Goal: Task Accomplishment & Management: Complete application form

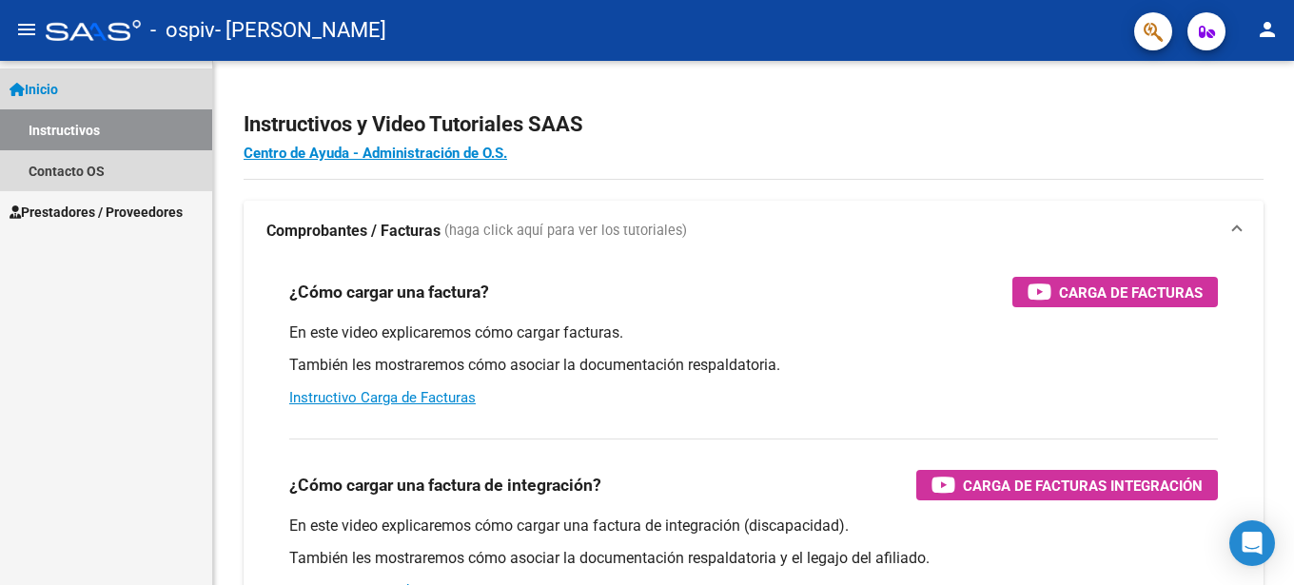
click at [49, 84] on span "Inicio" at bounding box center [34, 89] width 49 height 21
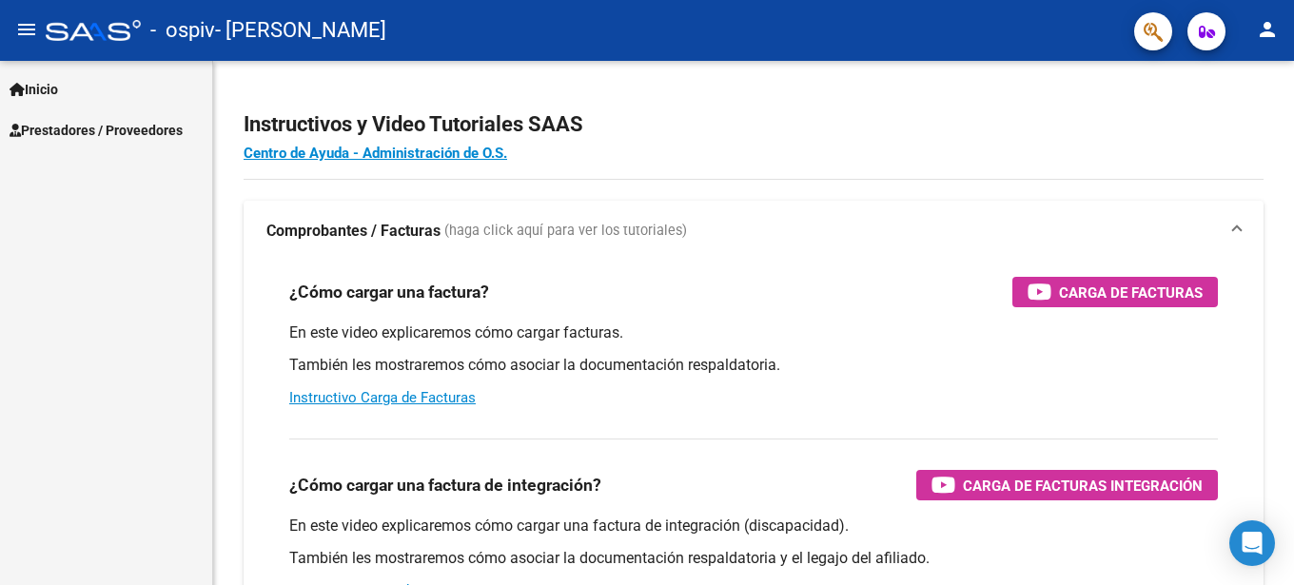
click at [60, 132] on span "Prestadores / Proveedores" at bounding box center [96, 130] width 173 height 21
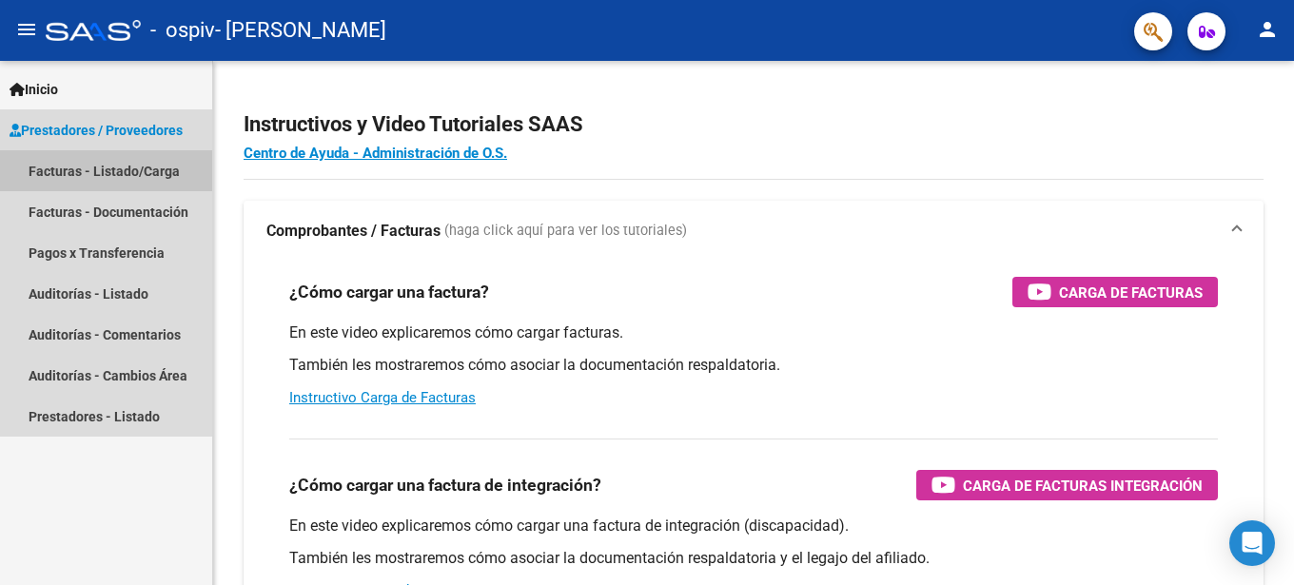
click at [69, 165] on link "Facturas - Listado/Carga" at bounding box center [106, 170] width 212 height 41
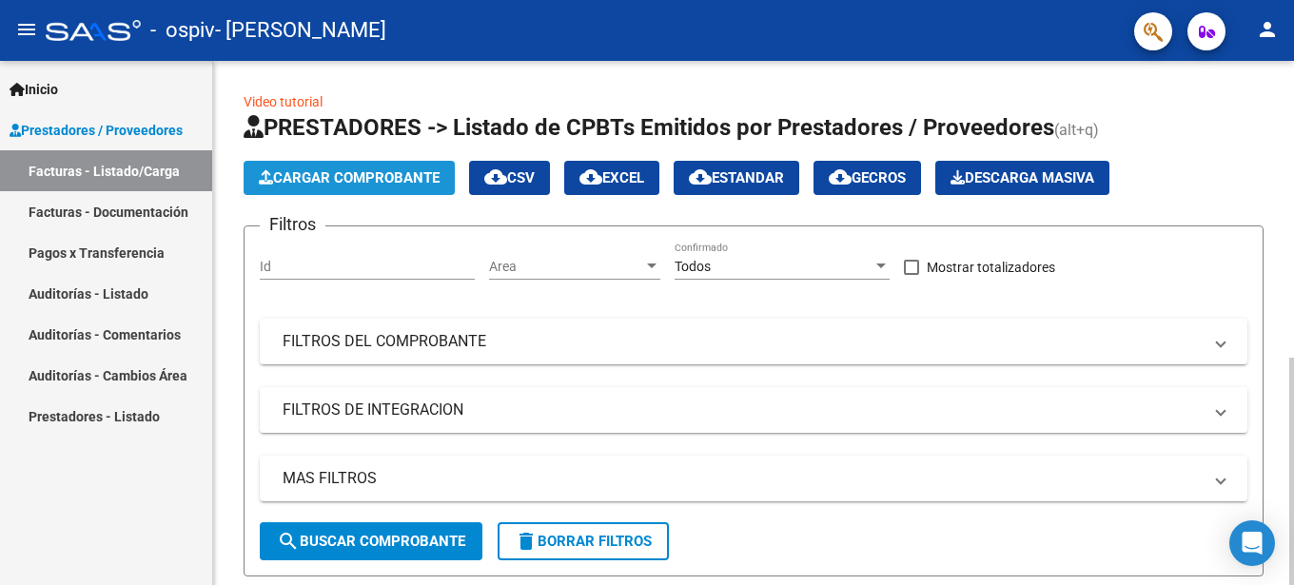
click at [335, 176] on span "Cargar Comprobante" at bounding box center [349, 177] width 181 height 17
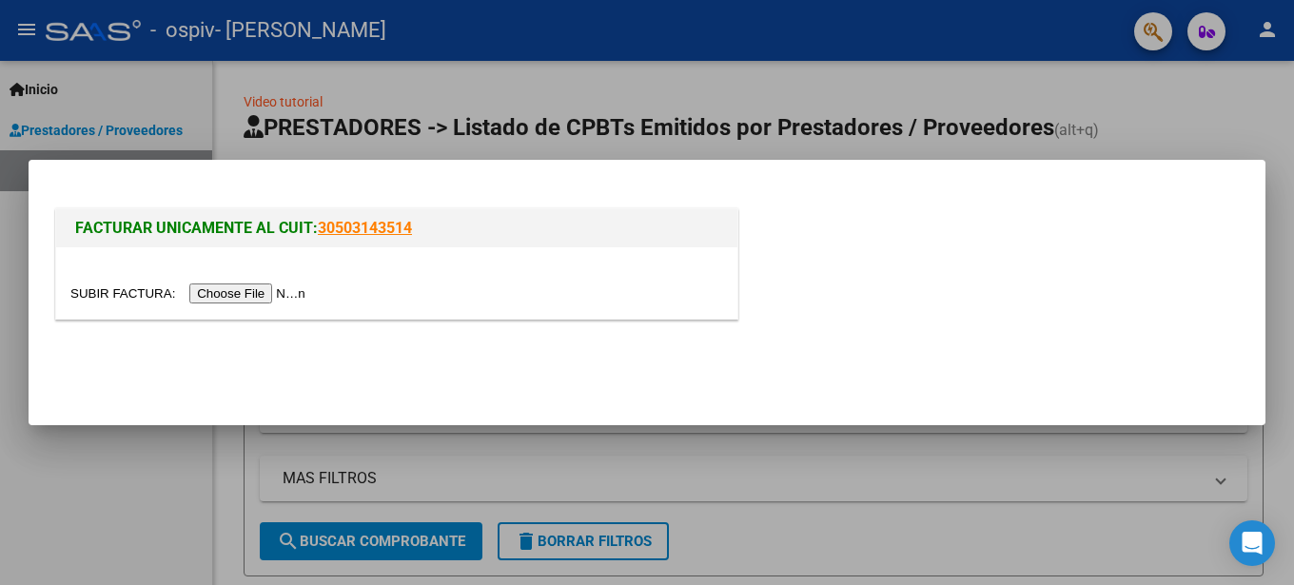
click at [117, 300] on input "file" at bounding box center [190, 294] width 241 height 20
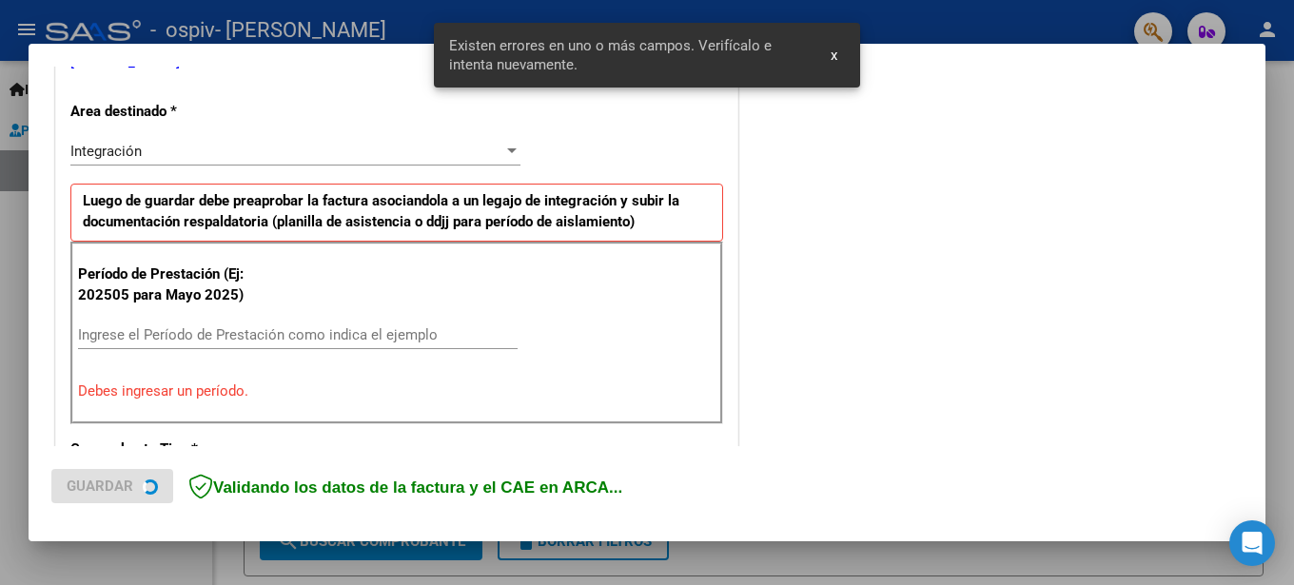
scroll to position [418, 0]
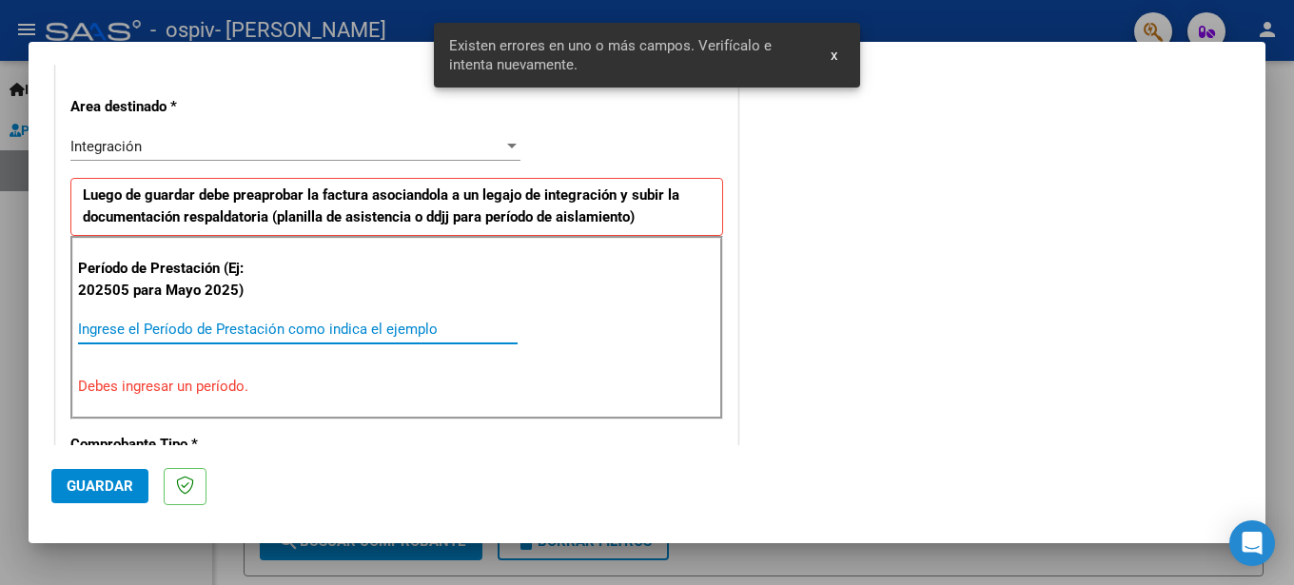
click at [96, 324] on input "Ingrese el Período de Prestación como indica el ejemplo" at bounding box center [298, 329] width 440 height 17
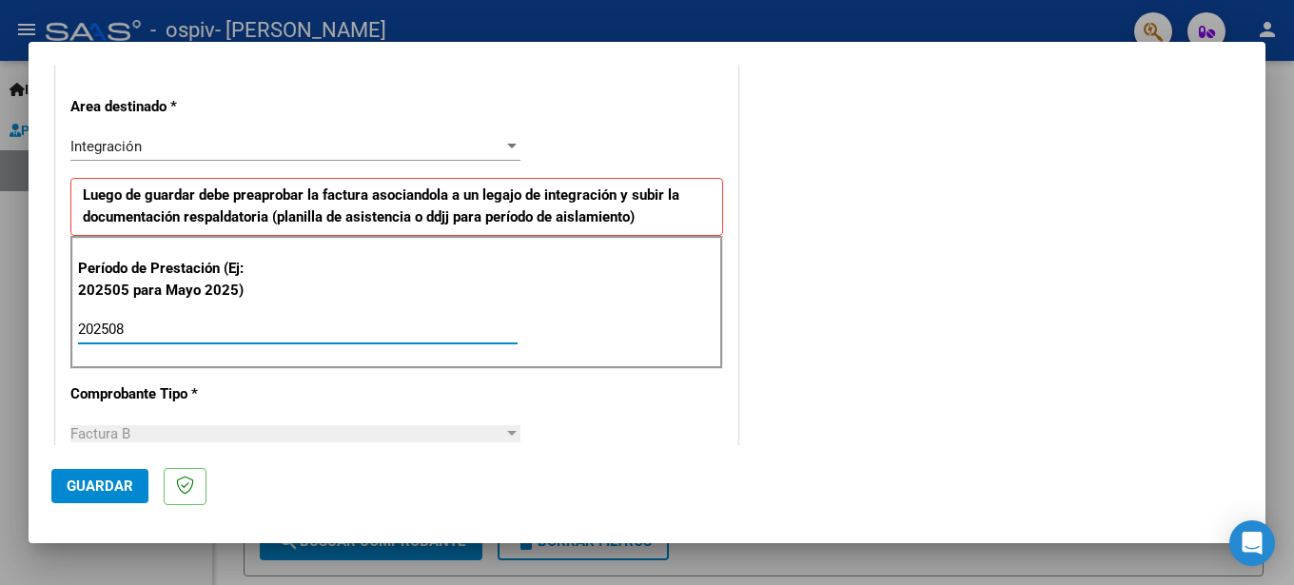
type input "202508"
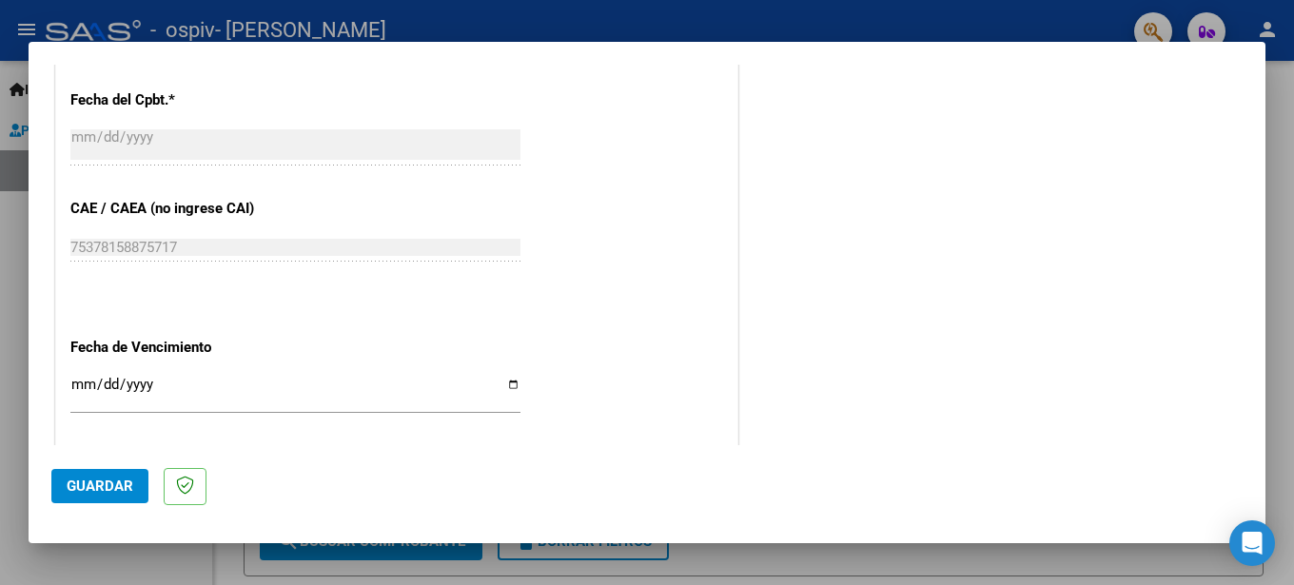
scroll to position [1107, 0]
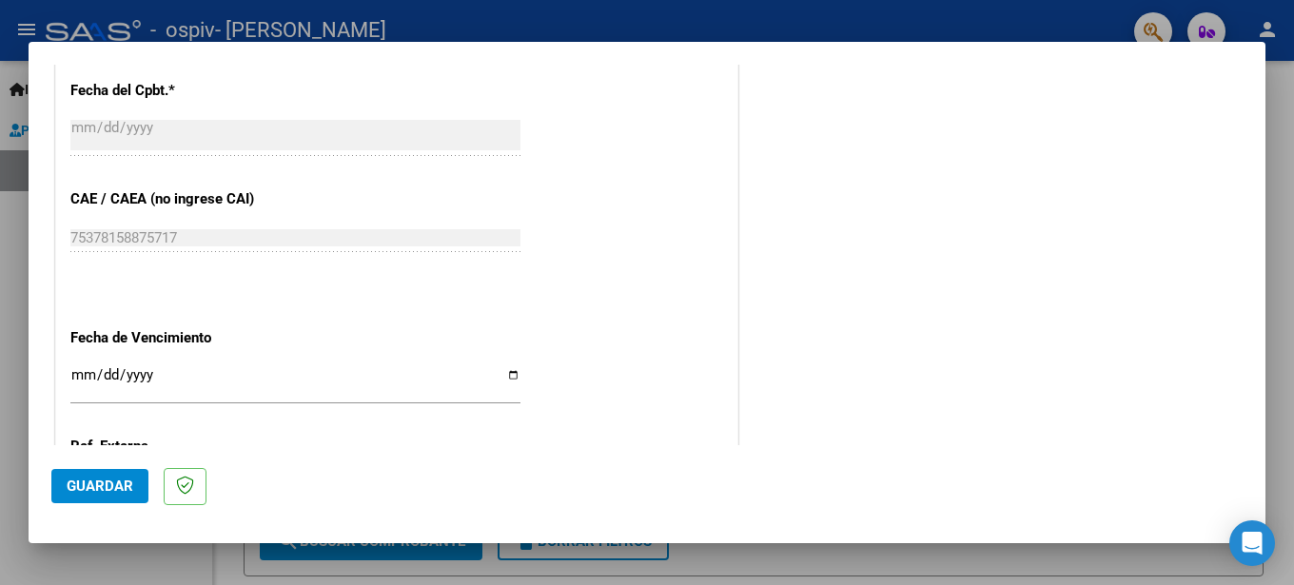
click at [77, 367] on input "Ingresar la fecha" at bounding box center [295, 382] width 450 height 30
type input "[DATE]"
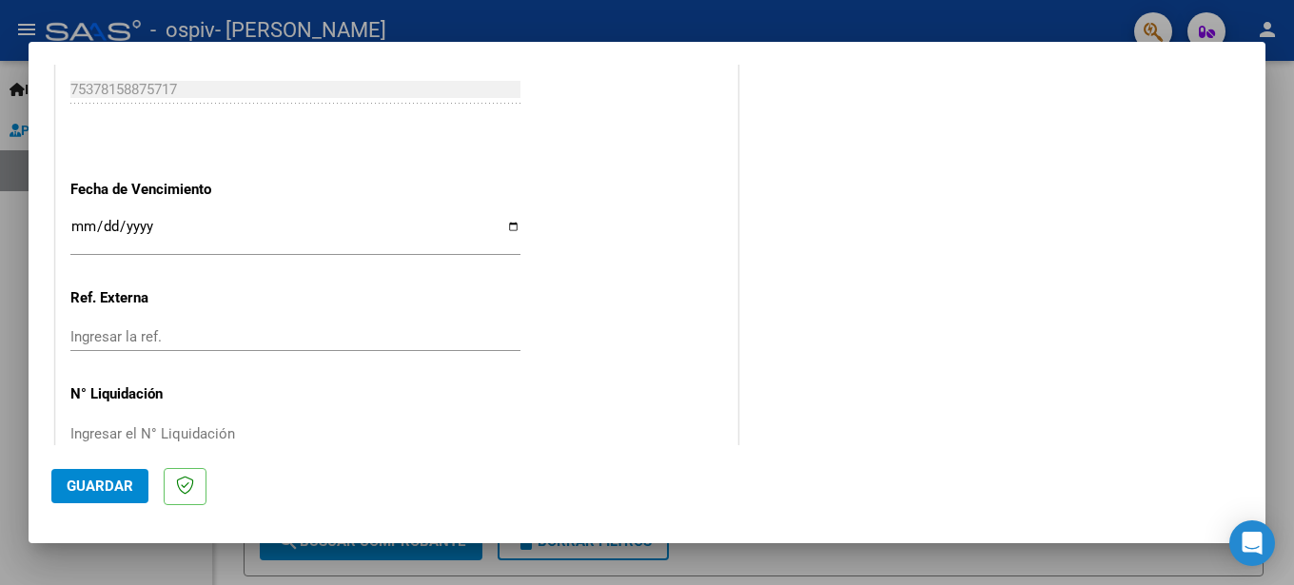
scroll to position [1271, 0]
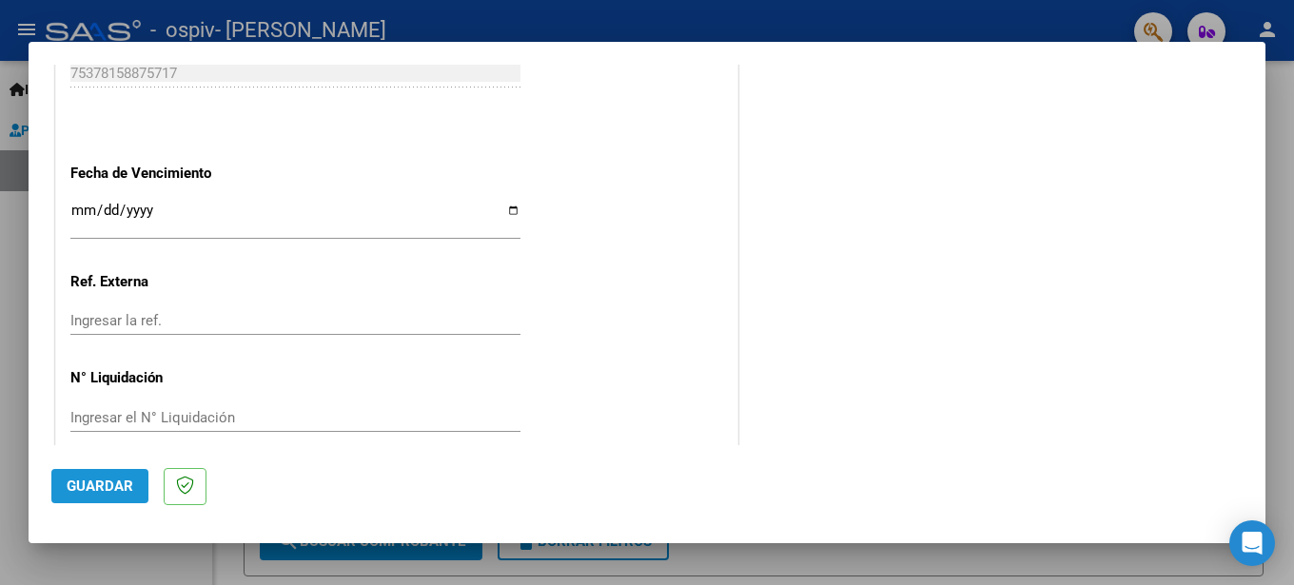
click at [115, 483] on span "Guardar" at bounding box center [100, 486] width 67 height 17
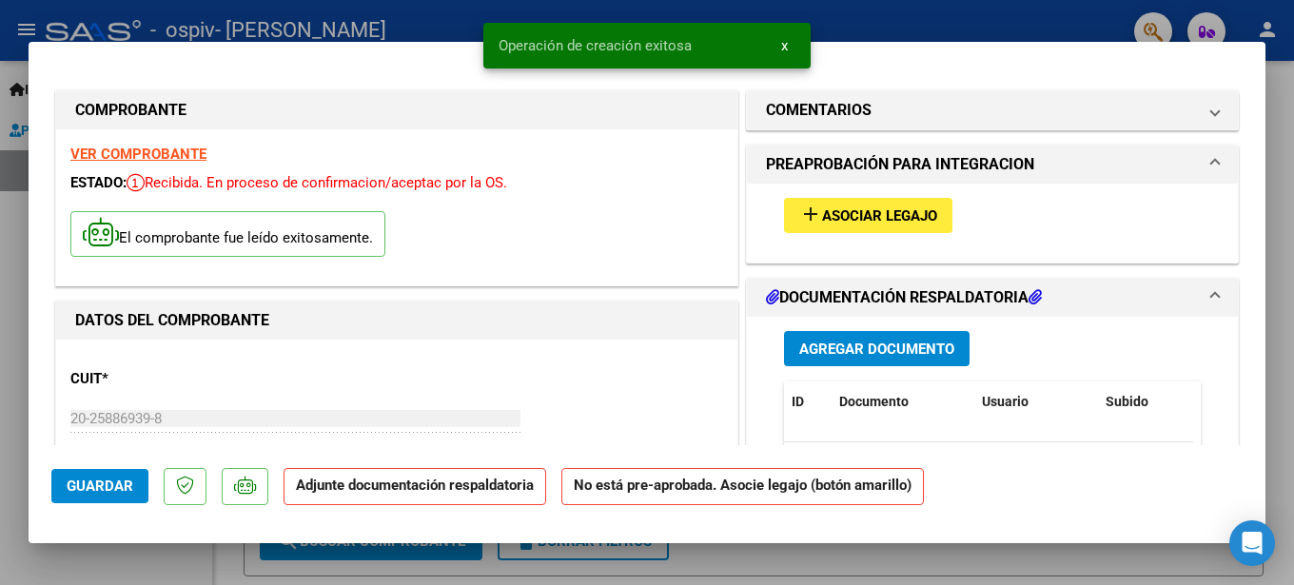
click at [830, 217] on span "Asociar Legajo" at bounding box center [879, 215] width 115 height 17
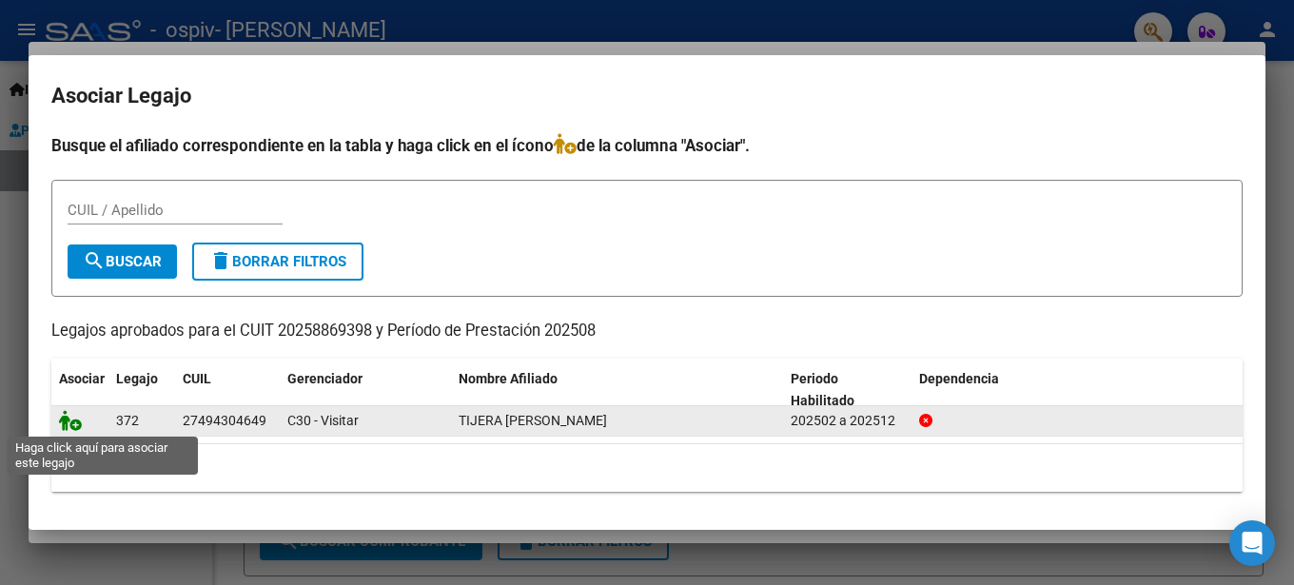
click at [71, 425] on icon at bounding box center [70, 420] width 23 height 21
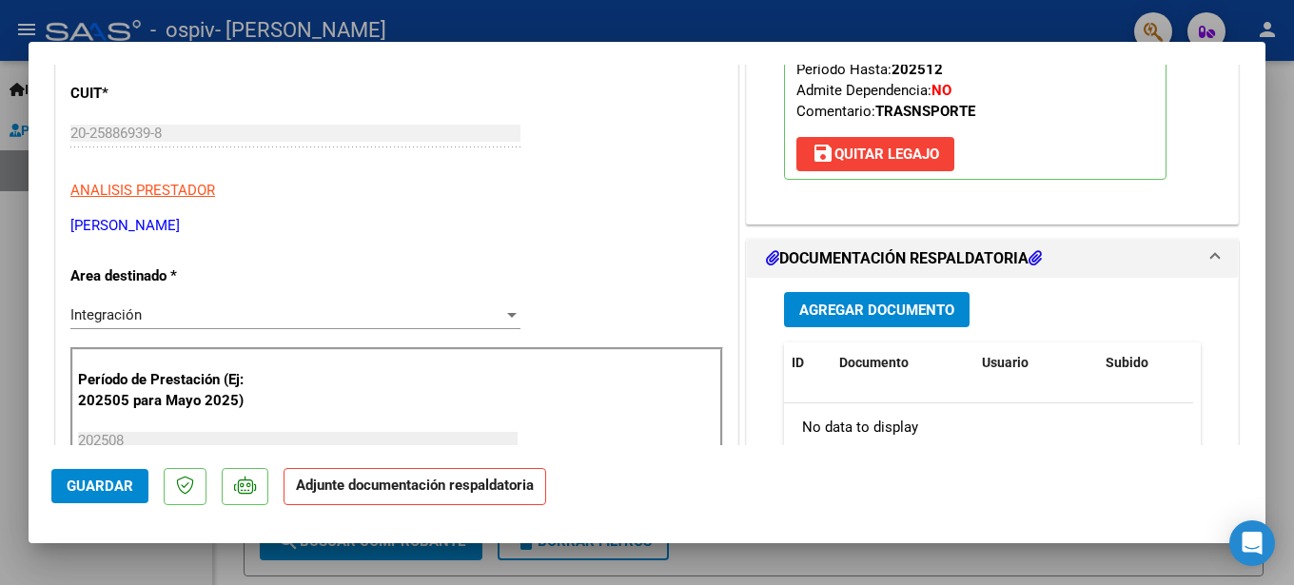
scroll to position [289, 0]
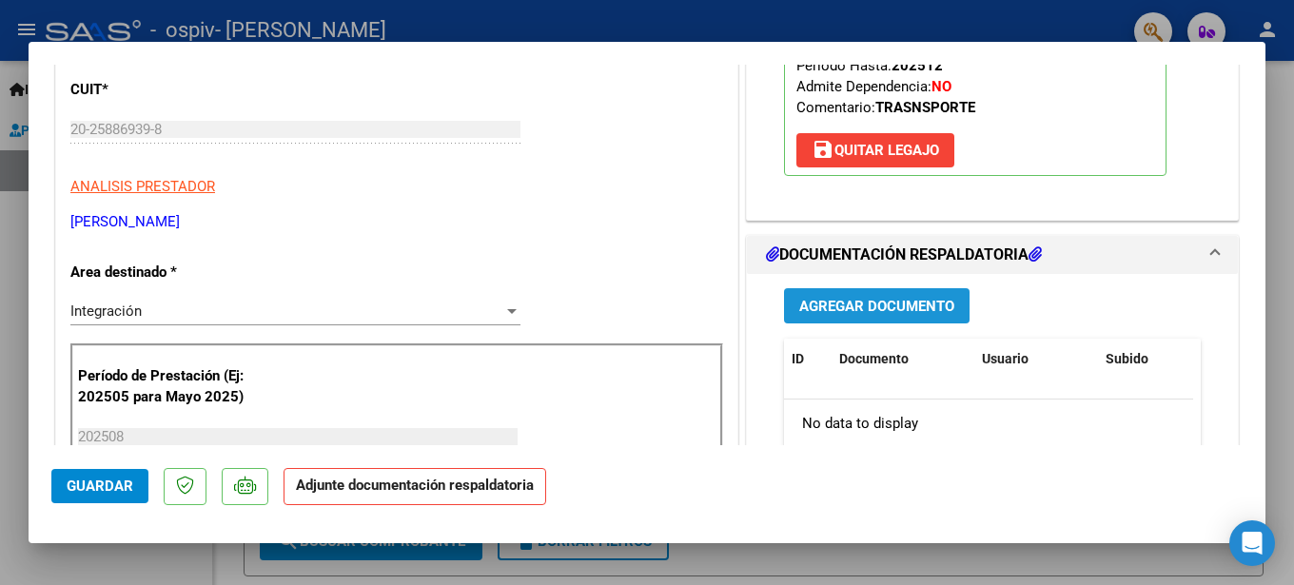
click at [870, 305] on span "Agregar Documento" at bounding box center [876, 306] width 155 height 17
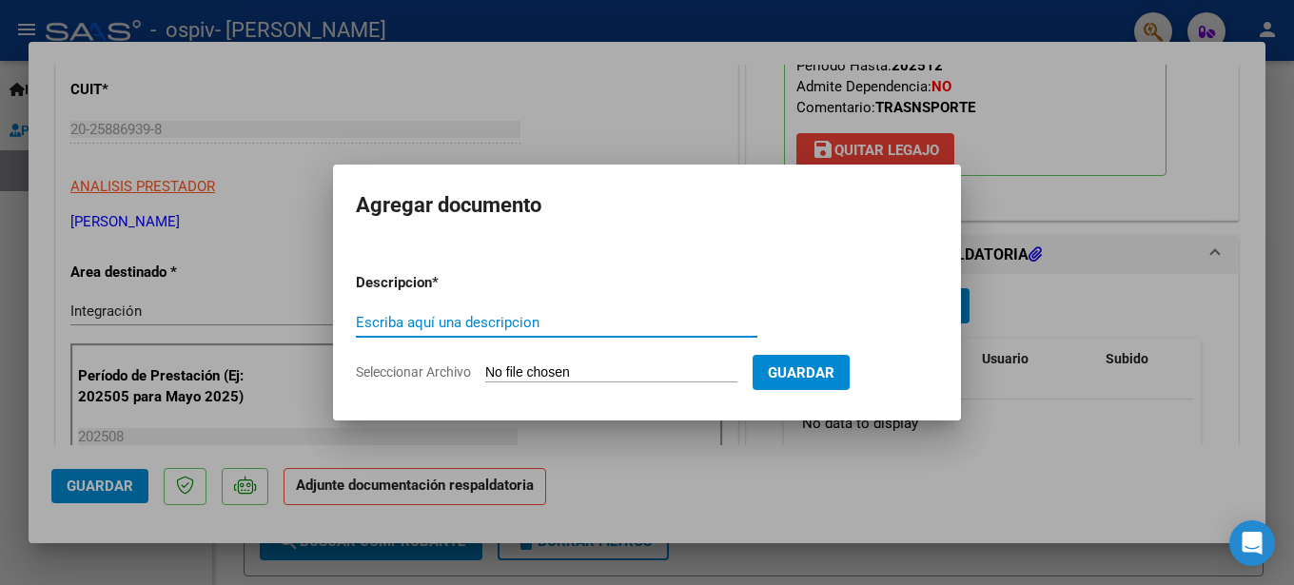
click at [514, 371] on input "Seleccionar Archivo" at bounding box center [611, 373] width 252 height 18
type input "C:\fakepath\CAR COL 08-25.pdf"
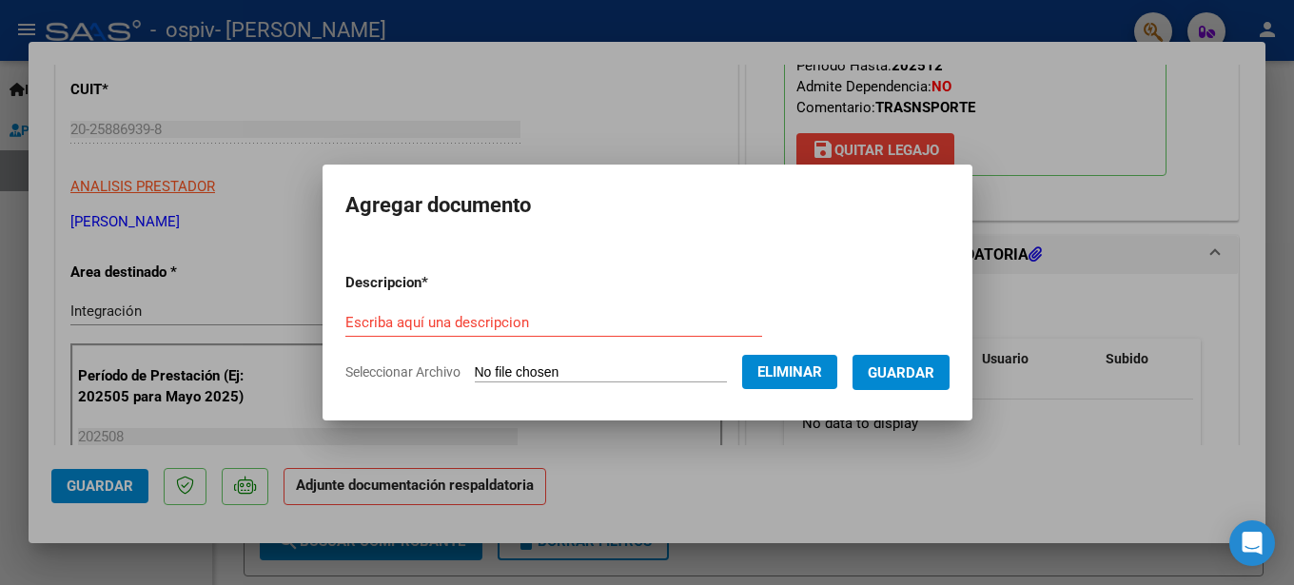
click at [382, 312] on div "Escriba aquí una descripcion" at bounding box center [553, 322] width 417 height 29
type input "car coleg 08-25"
click at [887, 364] on span "Guardar" at bounding box center [901, 372] width 67 height 17
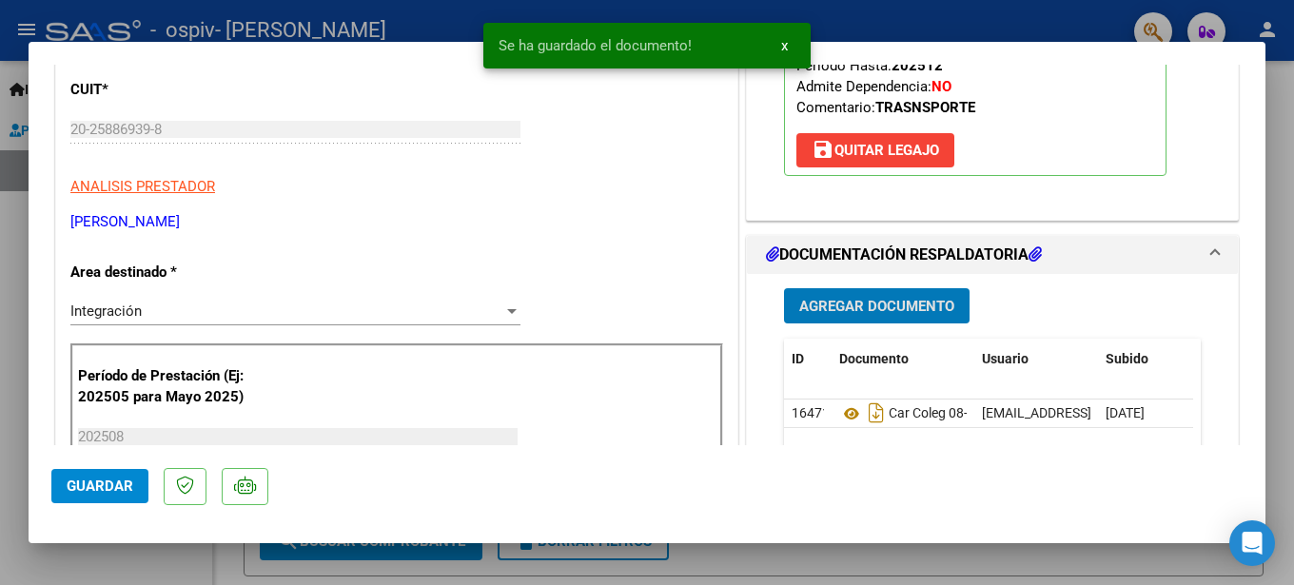
click at [850, 300] on span "Agregar Documento" at bounding box center [876, 306] width 155 height 17
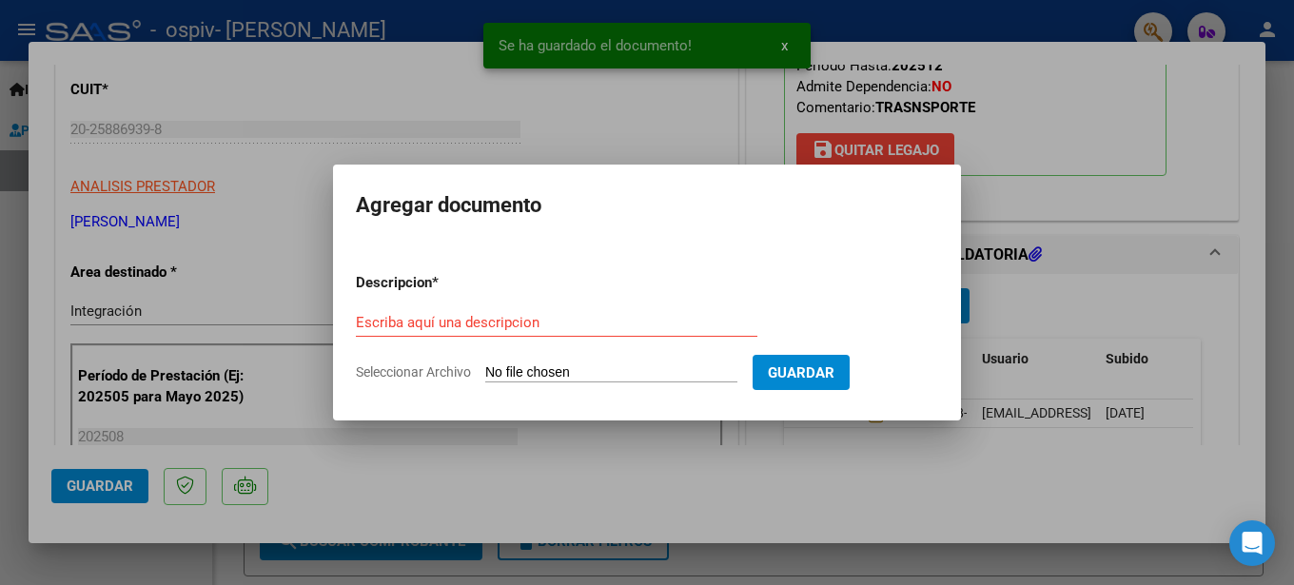
click at [506, 378] on input "Seleccionar Archivo" at bounding box center [611, 373] width 252 height 18
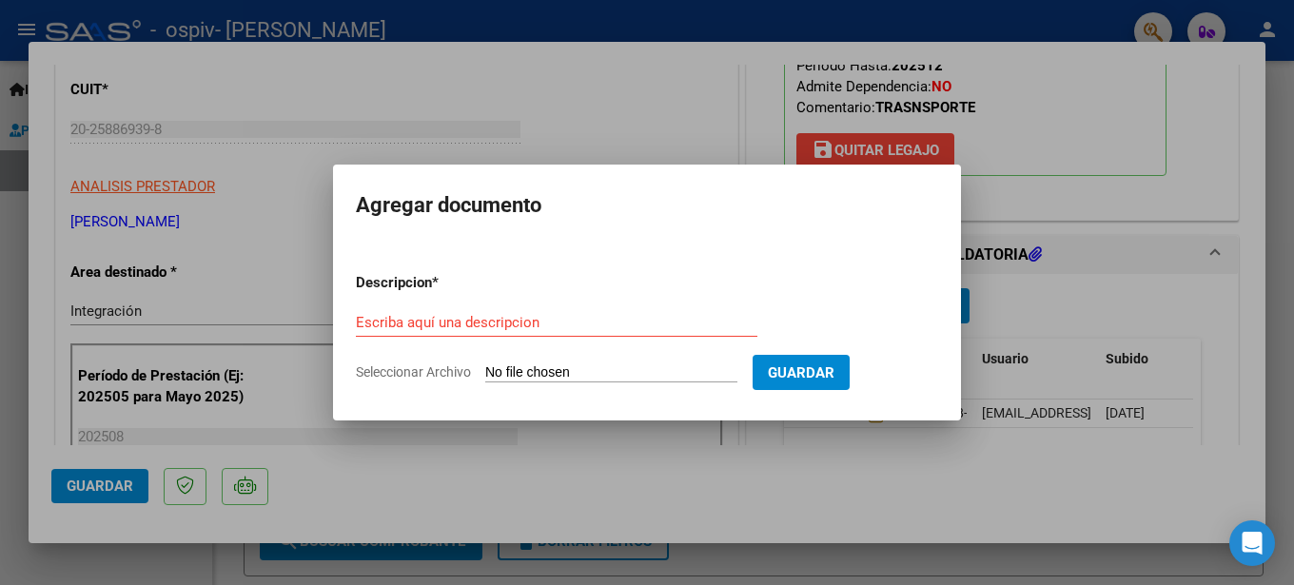
type input "C:\fakepath\planilla de asistencia 08-25 TIJERA .pdf"
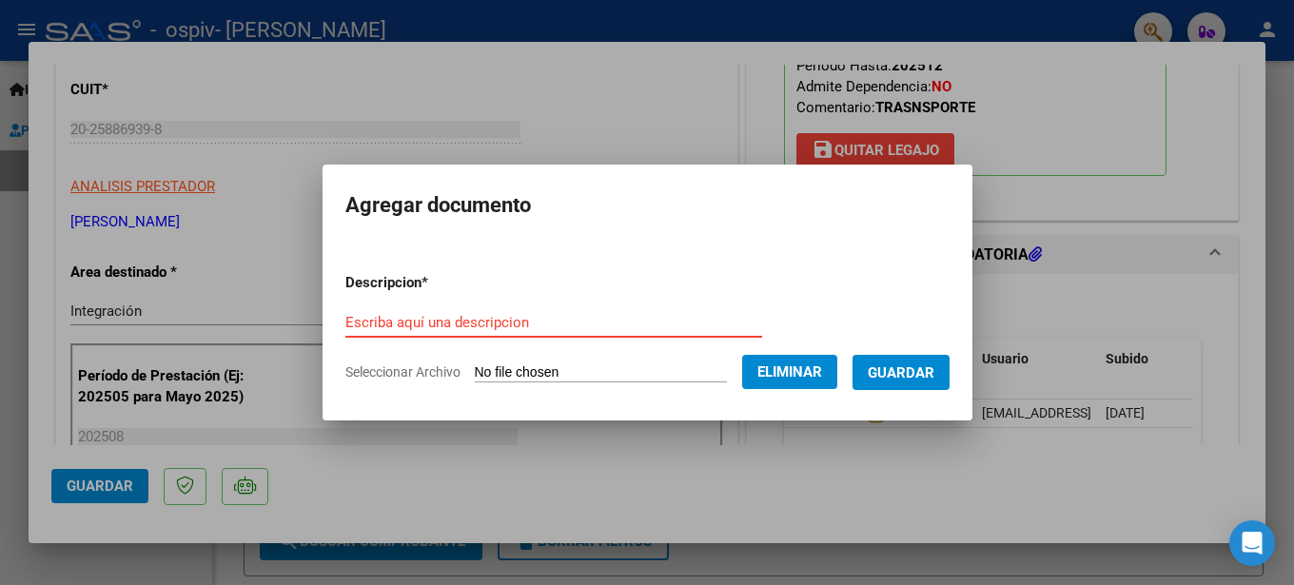
click at [396, 323] on input "Escriba aquí una descripcion" at bounding box center [553, 322] width 417 height 17
type input "`"
type input "planilla de asistencia"
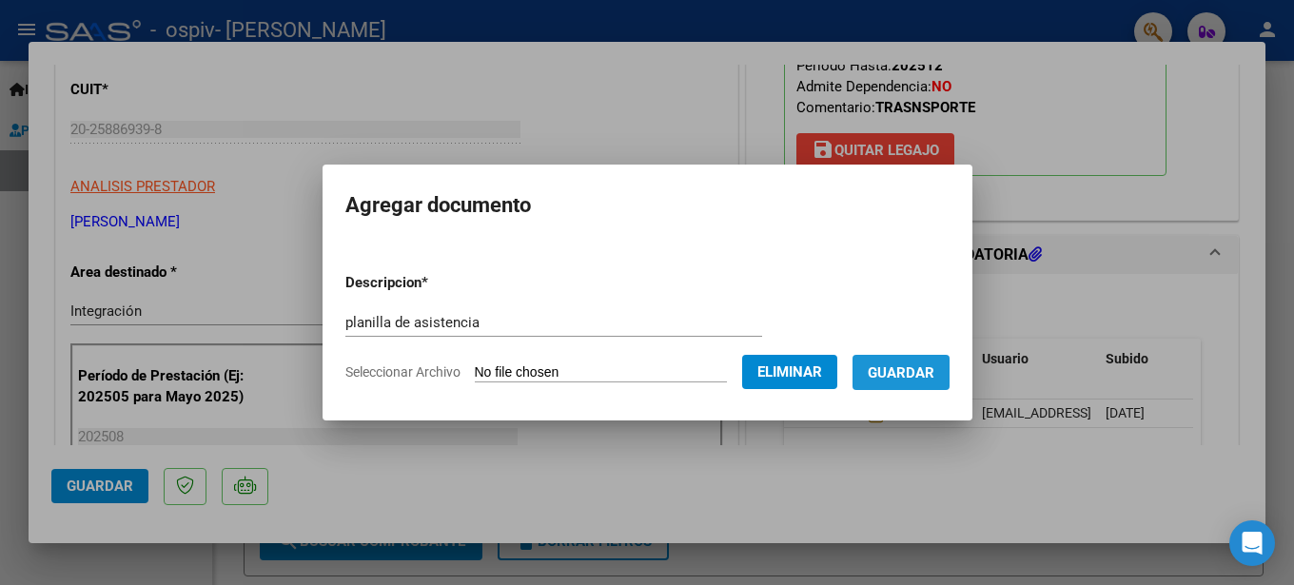
click at [934, 369] on span "Guardar" at bounding box center [901, 372] width 67 height 17
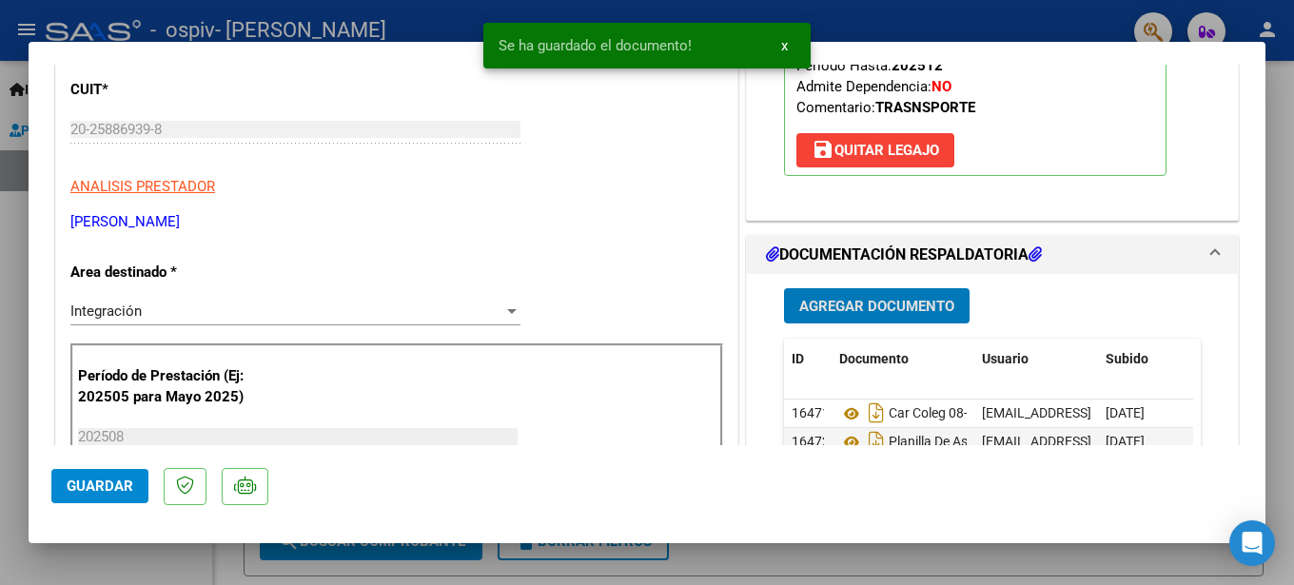
click at [897, 312] on span "Agregar Documento" at bounding box center [876, 306] width 155 height 17
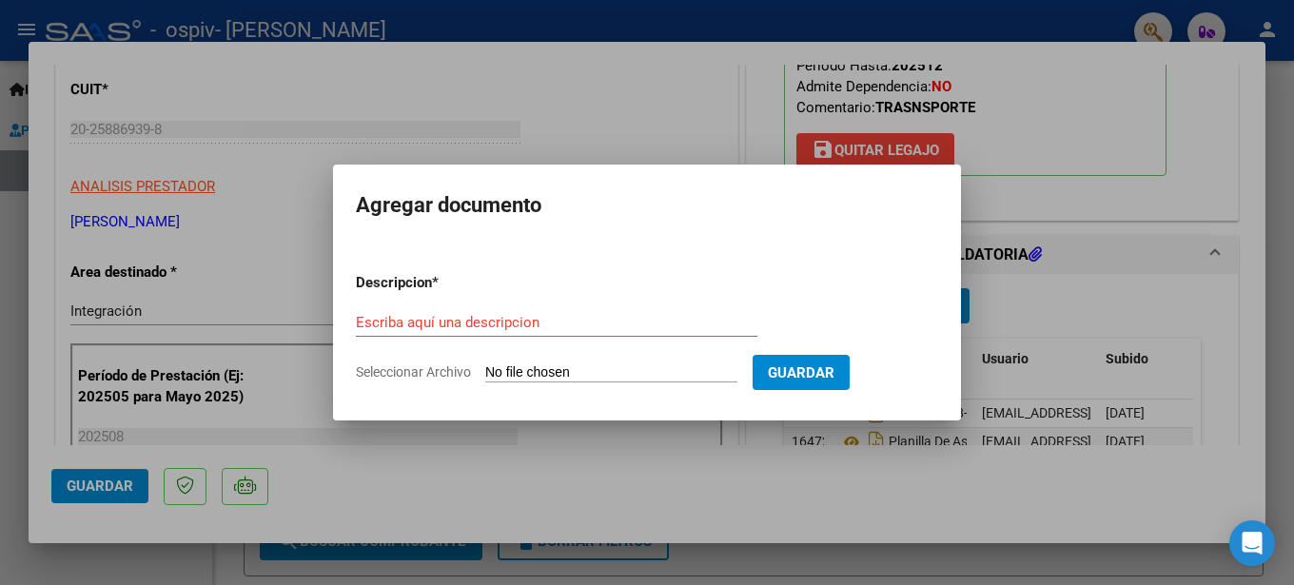
click at [513, 367] on input "Seleccionar Archivo" at bounding box center [611, 373] width 252 height 18
type input "C:\fakepath\TIJERA CIELO PRESUPUESTO TRASLADO 2025.pdf"
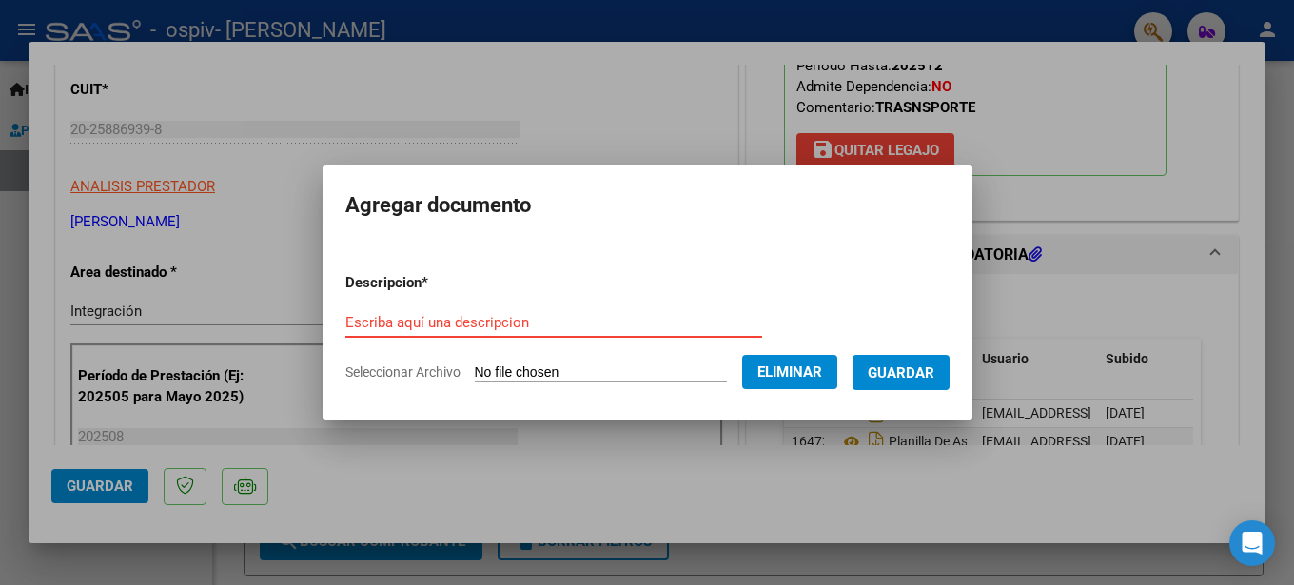
click at [432, 314] on input "Escriba aquí una descripcion" at bounding box center [553, 322] width 417 height 17
type input "presupuesto"
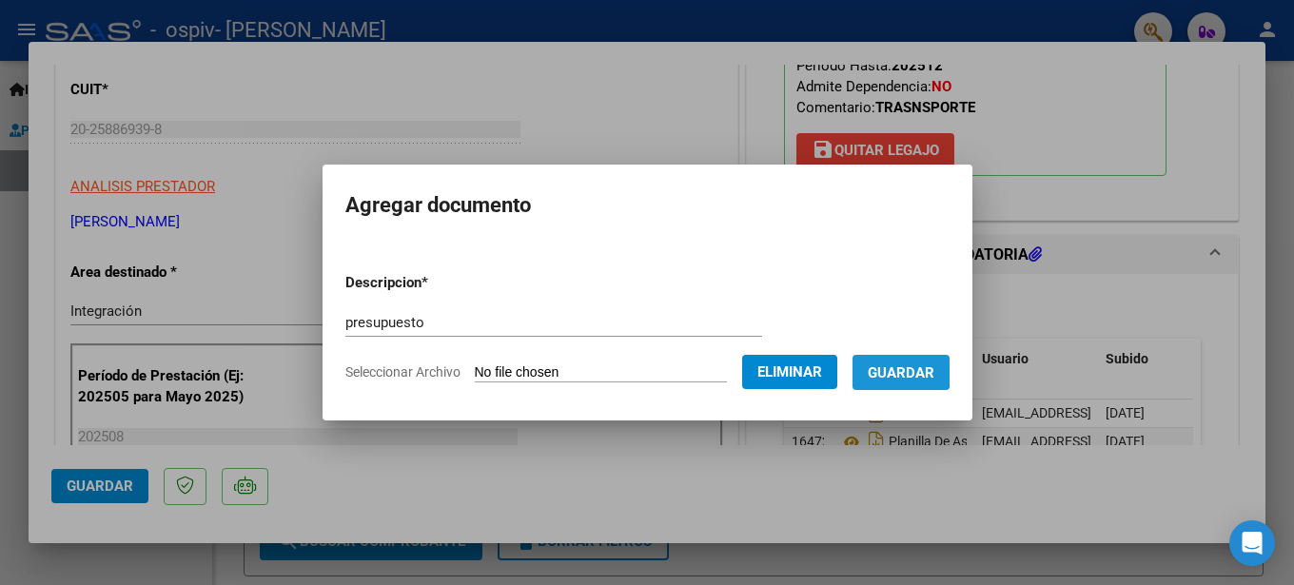
click at [868, 382] on span "Guardar" at bounding box center [901, 372] width 67 height 17
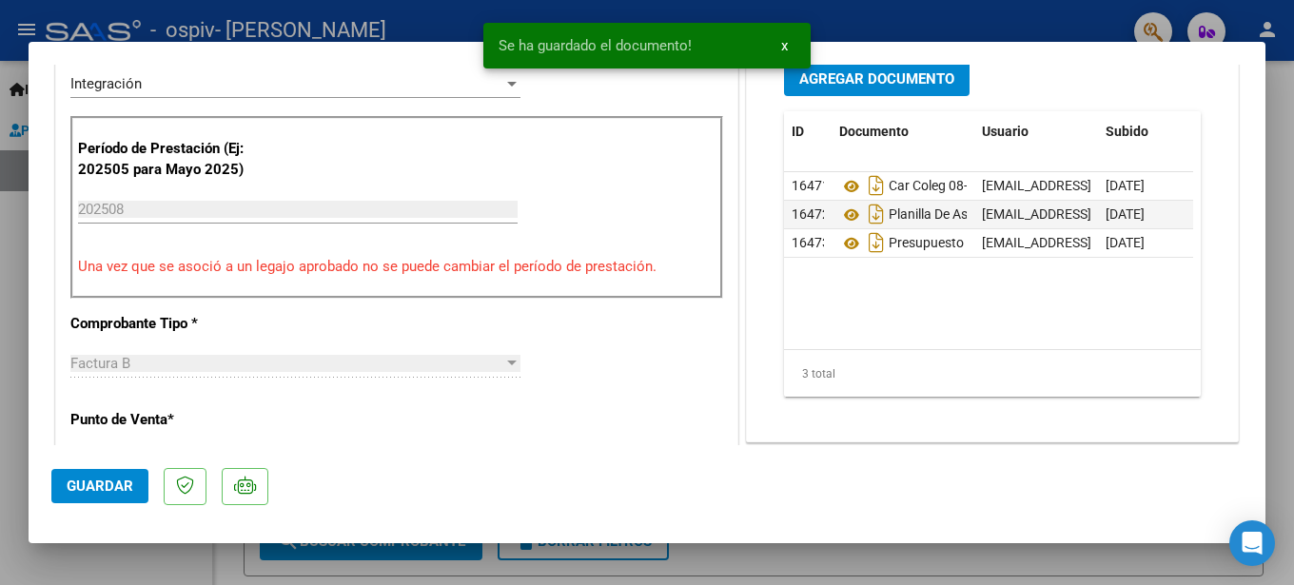
scroll to position [521, 0]
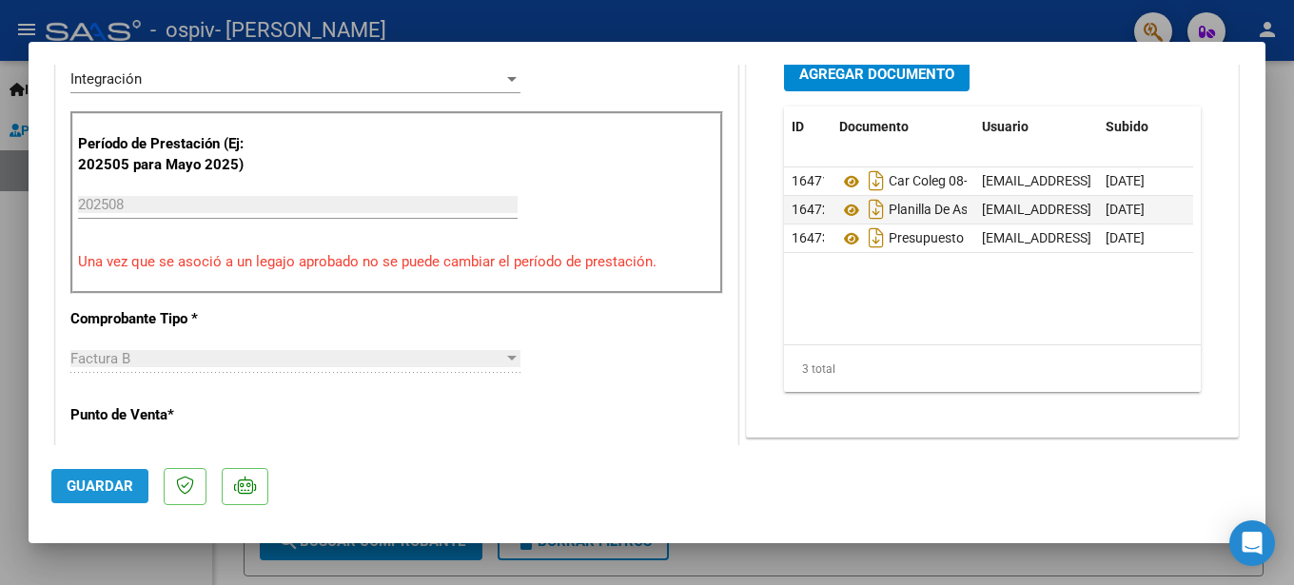
click at [108, 488] on span "Guardar" at bounding box center [100, 486] width 67 height 17
